Goal: Information Seeking & Learning: Check status

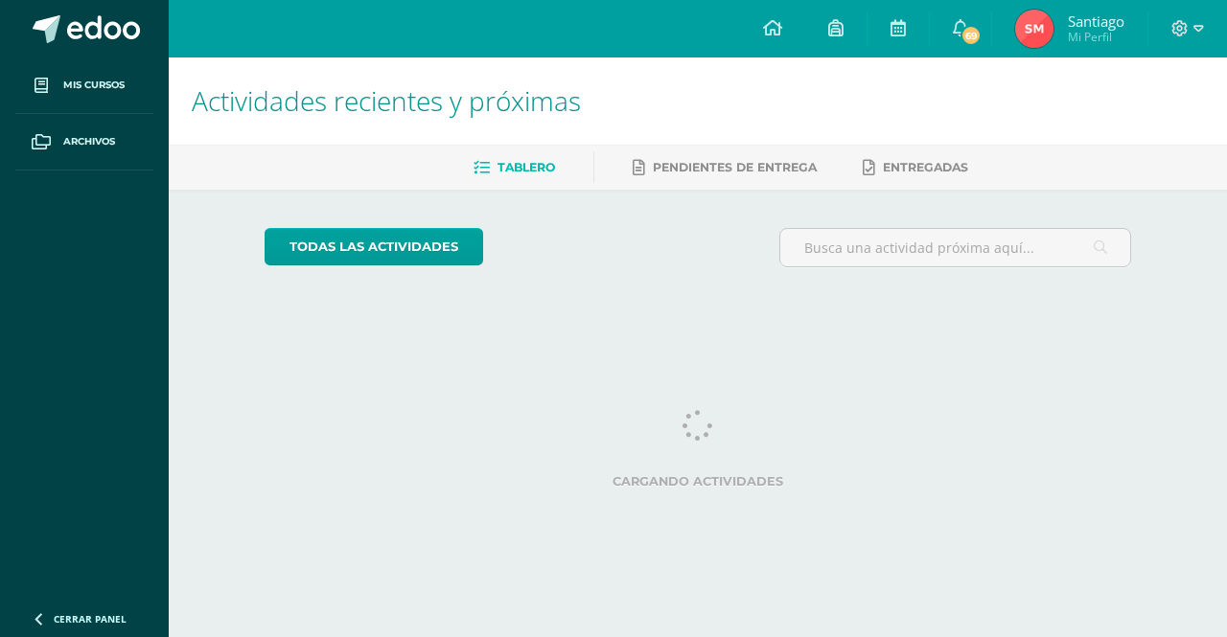
click at [1062, 33] on span "Santiago Mi Perfil" at bounding box center [1069, 29] width 117 height 38
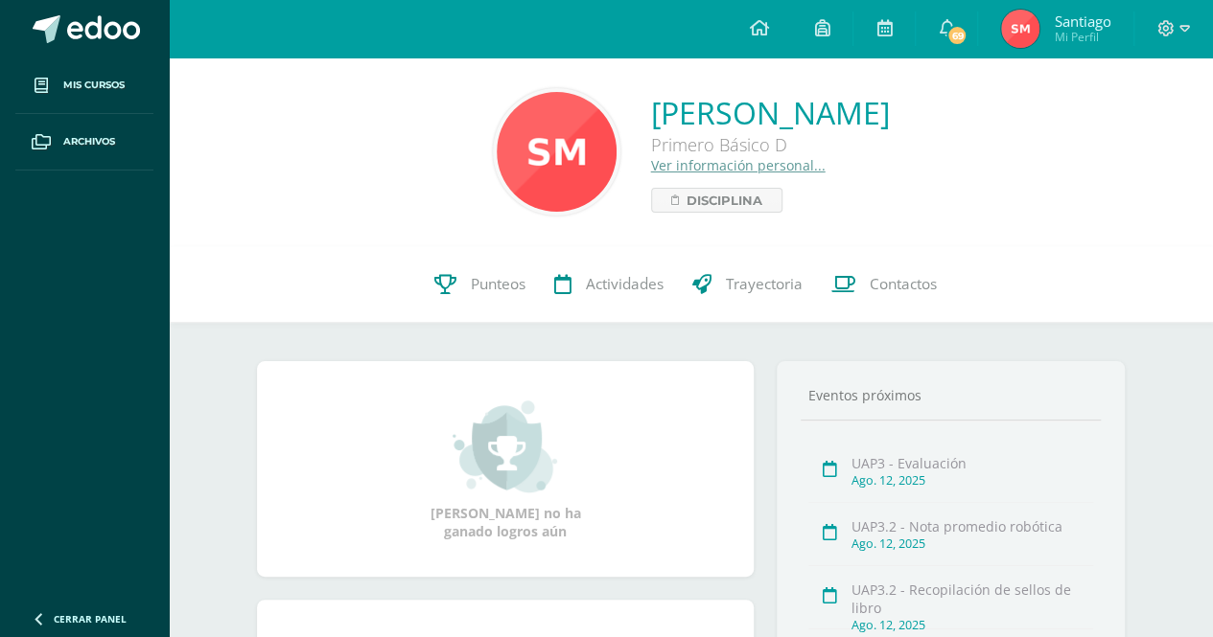
click at [489, 266] on link "Punteos" at bounding box center [480, 284] width 120 height 77
click at [493, 292] on span "Punteos" at bounding box center [498, 284] width 55 height 20
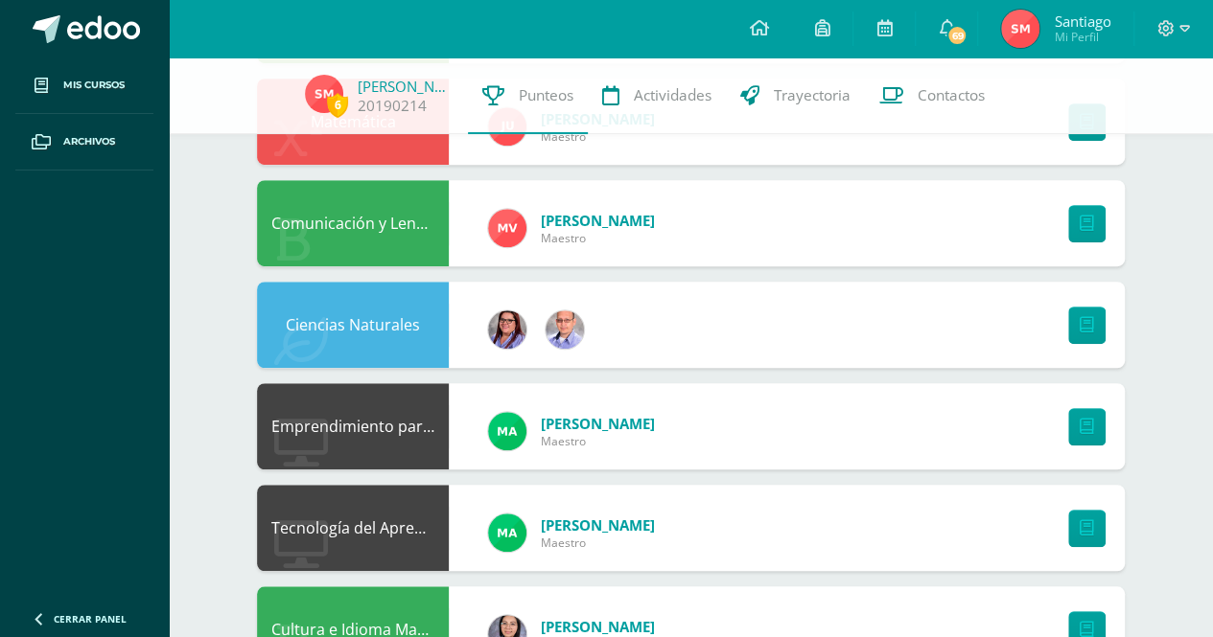
scroll to position [541, 0]
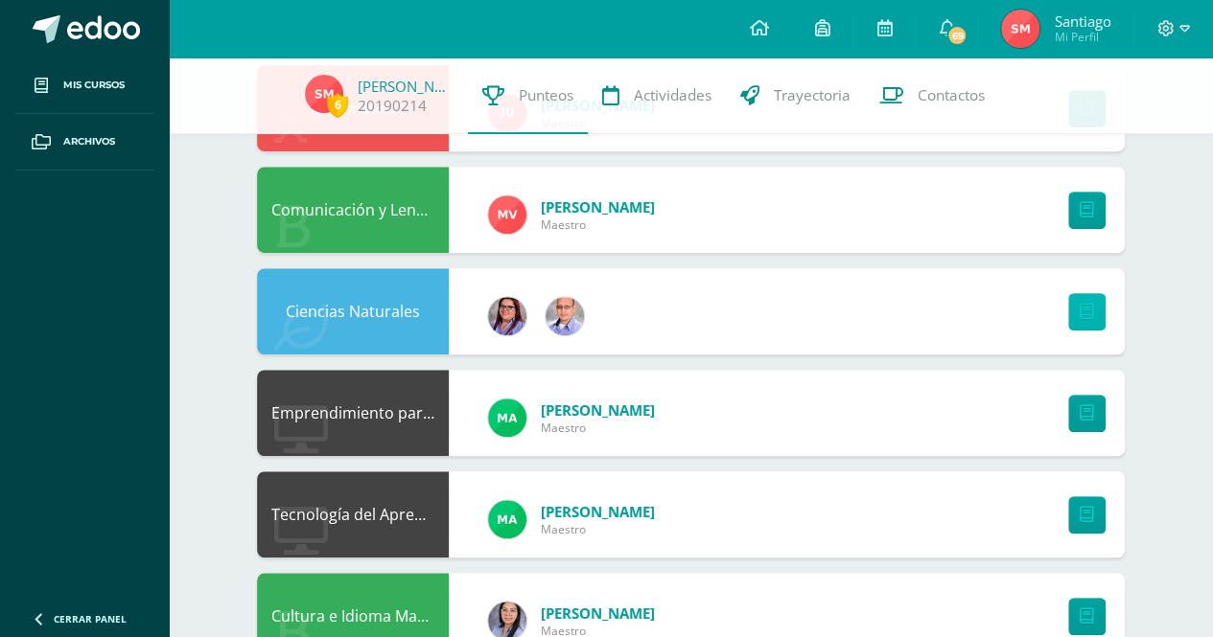
click at [1076, 309] on link at bounding box center [1086, 311] width 37 height 37
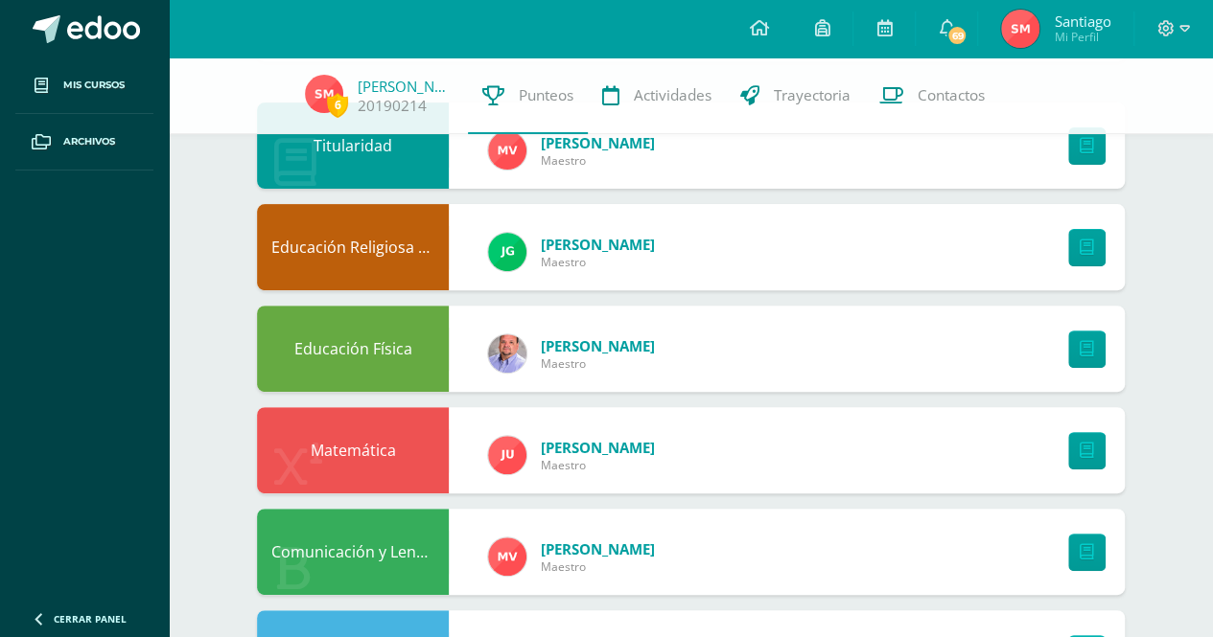
scroll to position [0, 0]
